Goal: Navigation & Orientation: Understand site structure

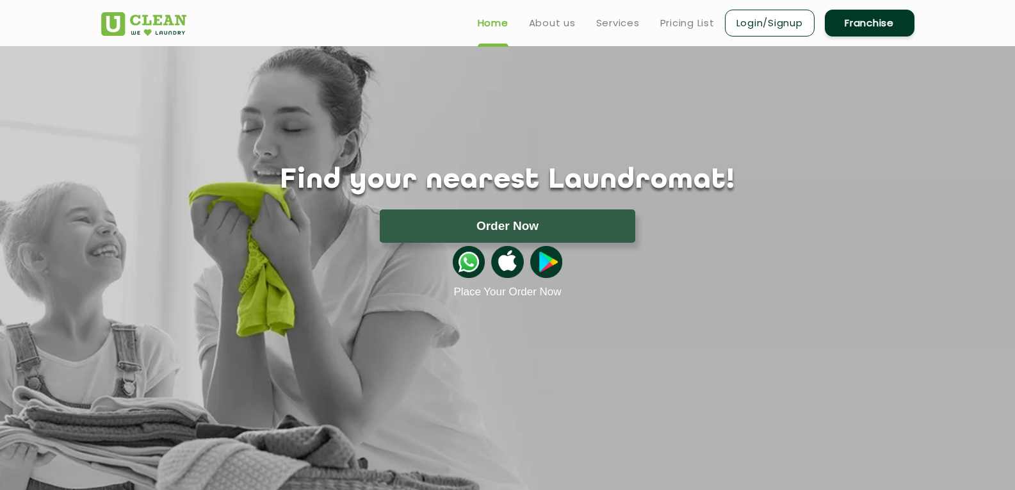
click at [564, 10] on ul "Home About us Services Pricing List Login/Signup Franchise" at bounding box center [690, 23] width 447 height 30
click at [560, 24] on link "About us" at bounding box center [552, 22] width 47 height 15
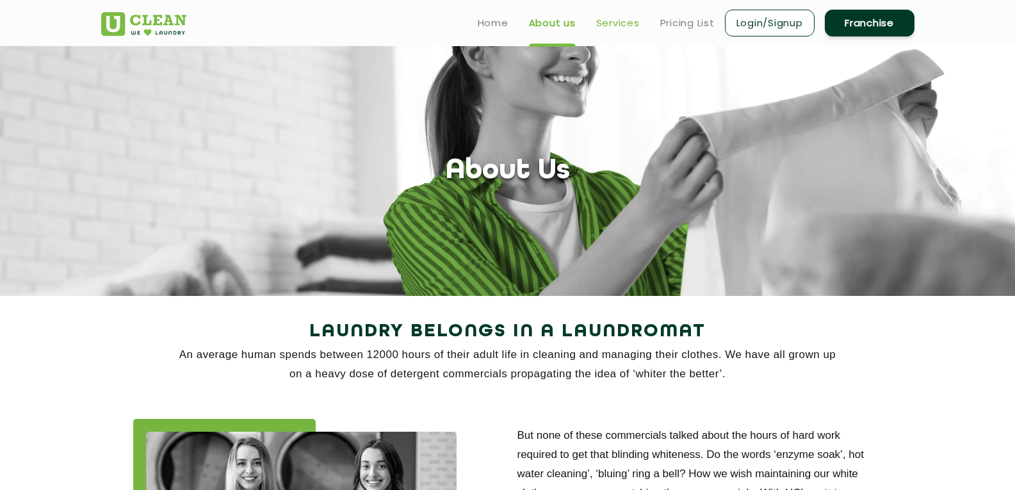
click at [625, 22] on link "Services" at bounding box center [618, 22] width 44 height 15
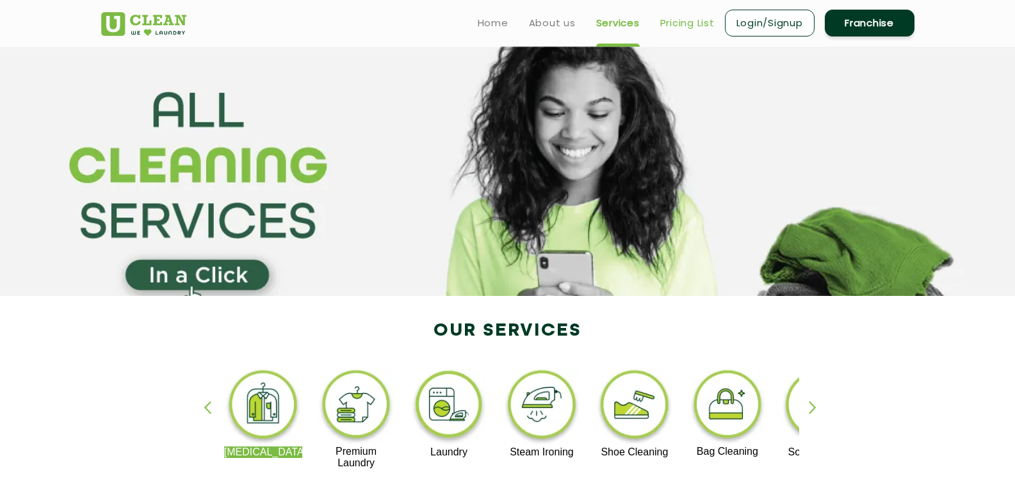
click at [680, 24] on link "Pricing List" at bounding box center [687, 22] width 54 height 15
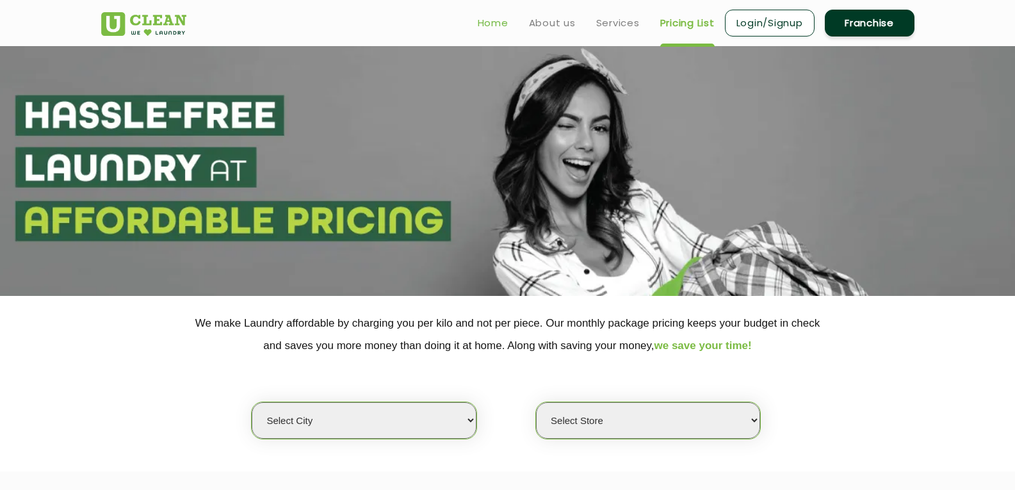
click at [495, 20] on link "Home" at bounding box center [493, 22] width 31 height 15
